Goal: Find specific page/section: Find specific page/section

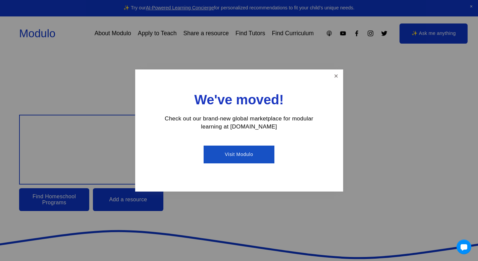
click at [253, 158] on link "Visit Modulo" at bounding box center [239, 155] width 71 height 18
click at [335, 73] on link "Close" at bounding box center [336, 76] width 12 height 12
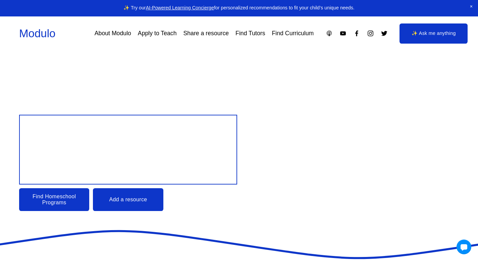
click at [335, 73] on div "Design your child’s Education Find Homeschool Programs Add a resource" at bounding box center [239, 141] width 478 height 178
click at [149, 35] on link "Apply to Teach" at bounding box center [157, 33] width 39 height 12
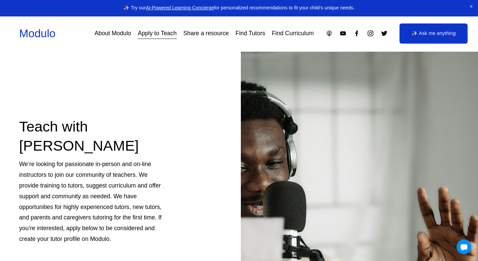
scroll to position [2, 0]
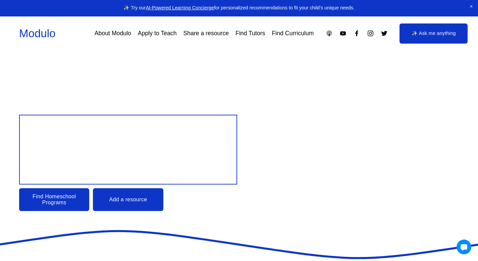
click at [158, 34] on link "Apply to Teach" at bounding box center [157, 33] width 39 height 12
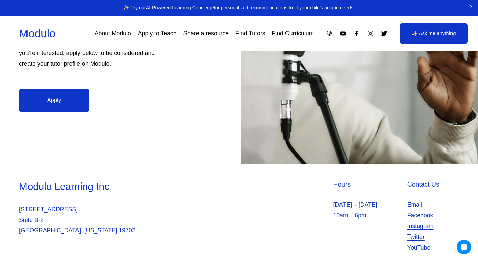
scroll to position [186, 0]
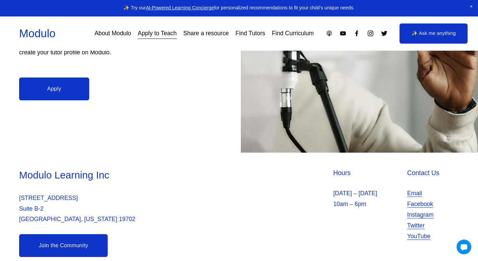
click at [249, 36] on link "Find Tutors" at bounding box center [250, 33] width 30 height 12
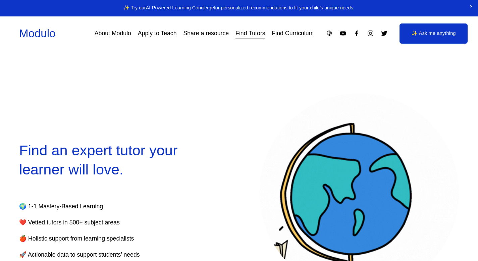
select select "**"
